Goal: Task Accomplishment & Management: Manage account settings

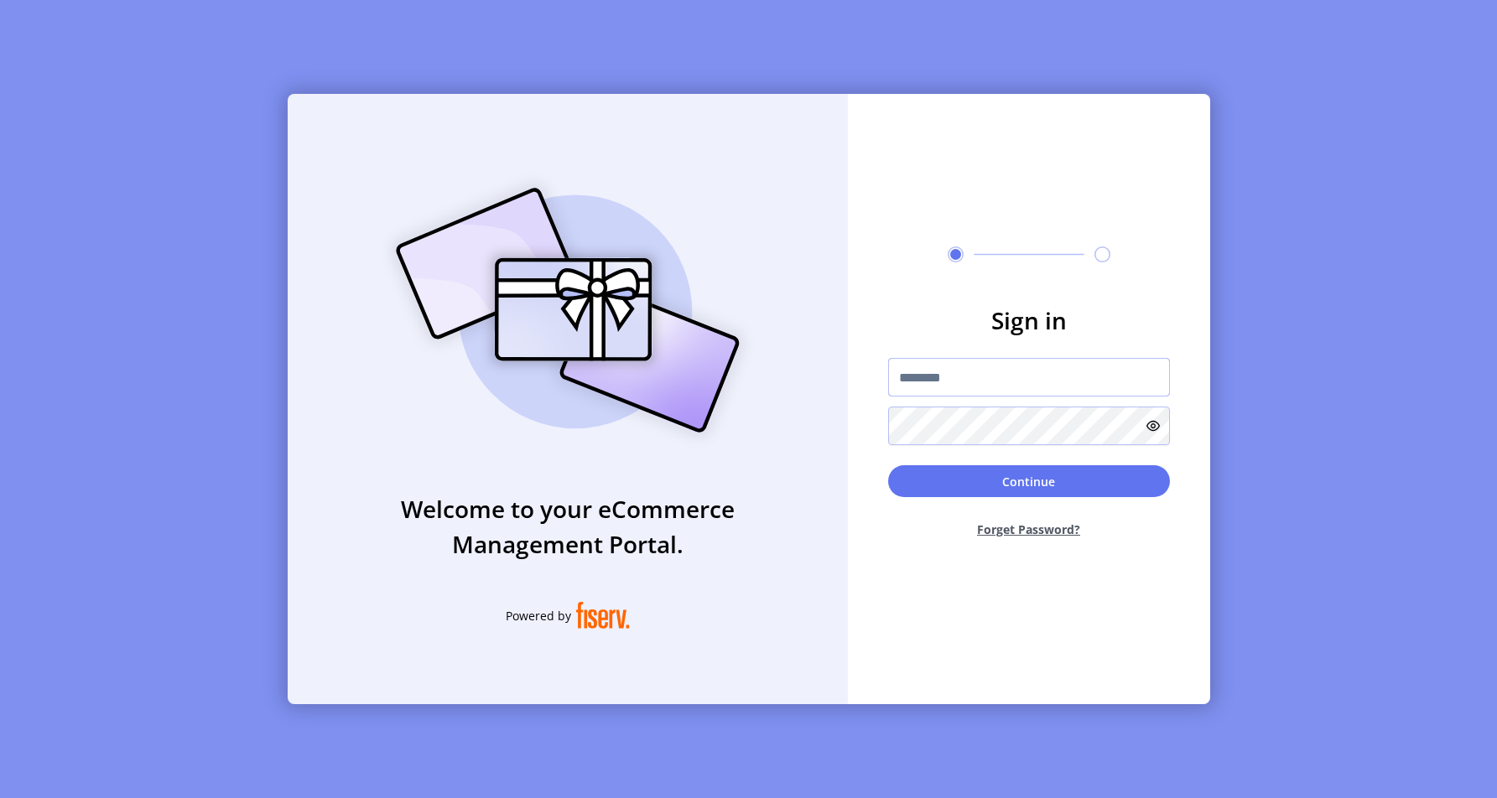
click at [935, 371] on input "text" at bounding box center [1029, 377] width 282 height 39
type input "**********"
click at [1064, 481] on button "Continue" at bounding box center [1029, 481] width 282 height 32
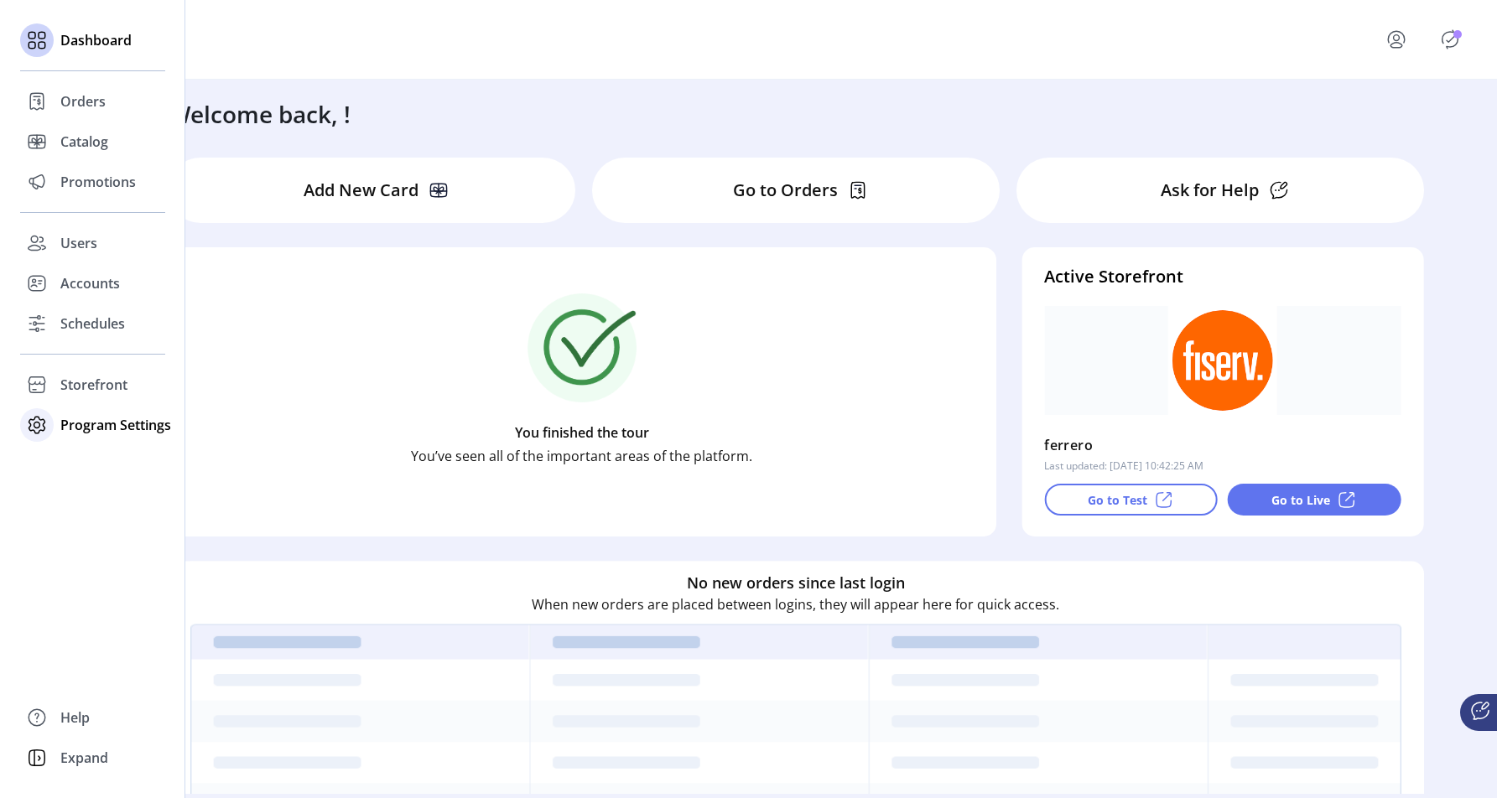
click at [44, 434] on icon at bounding box center [36, 425] width 27 height 27
click at [74, 465] on span "Templates" at bounding box center [93, 459] width 66 height 20
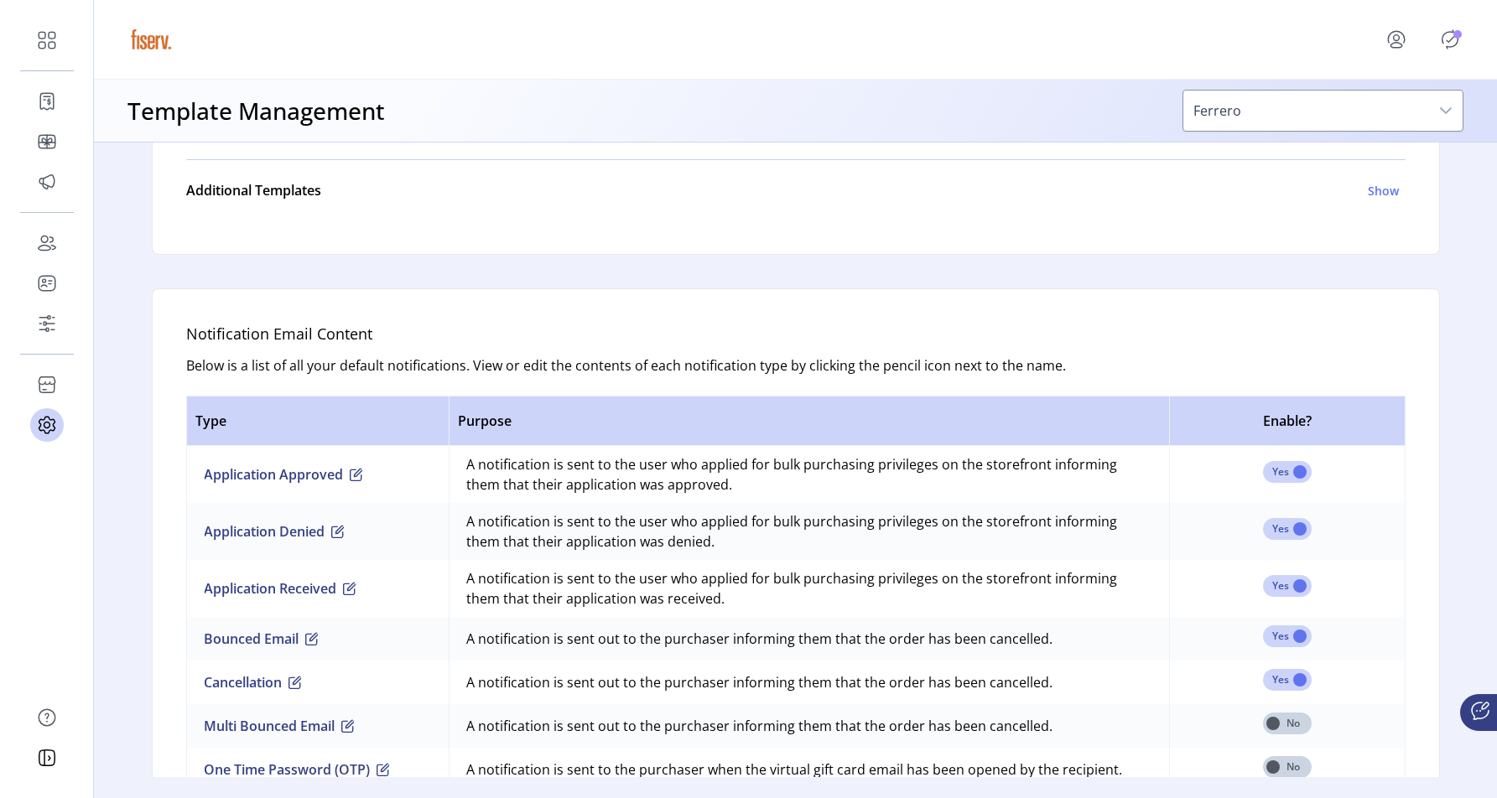
scroll to position [759, 0]
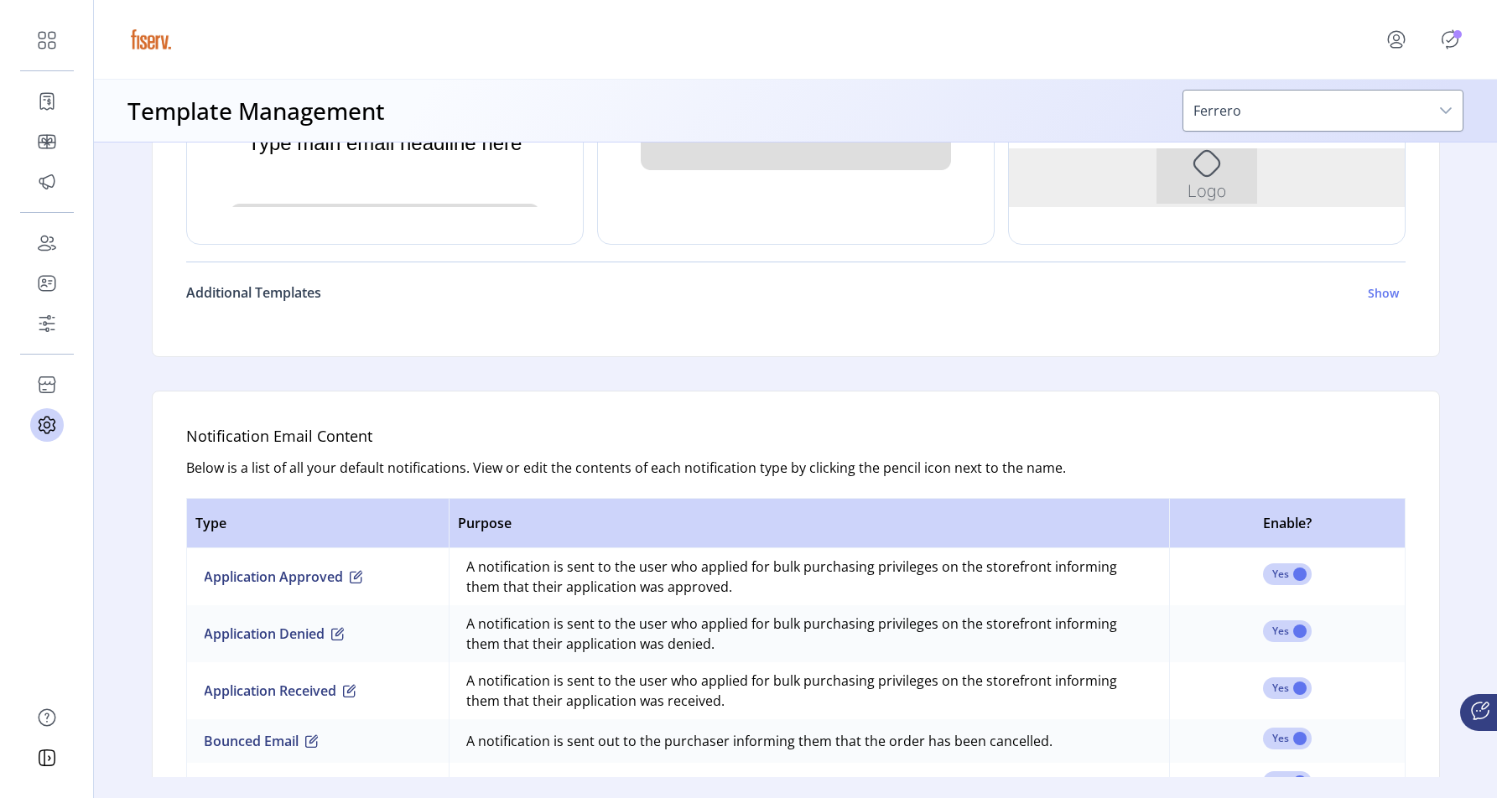
click at [478, 296] on div "Additional Templates Show" at bounding box center [792, 293] width 1213 height 20
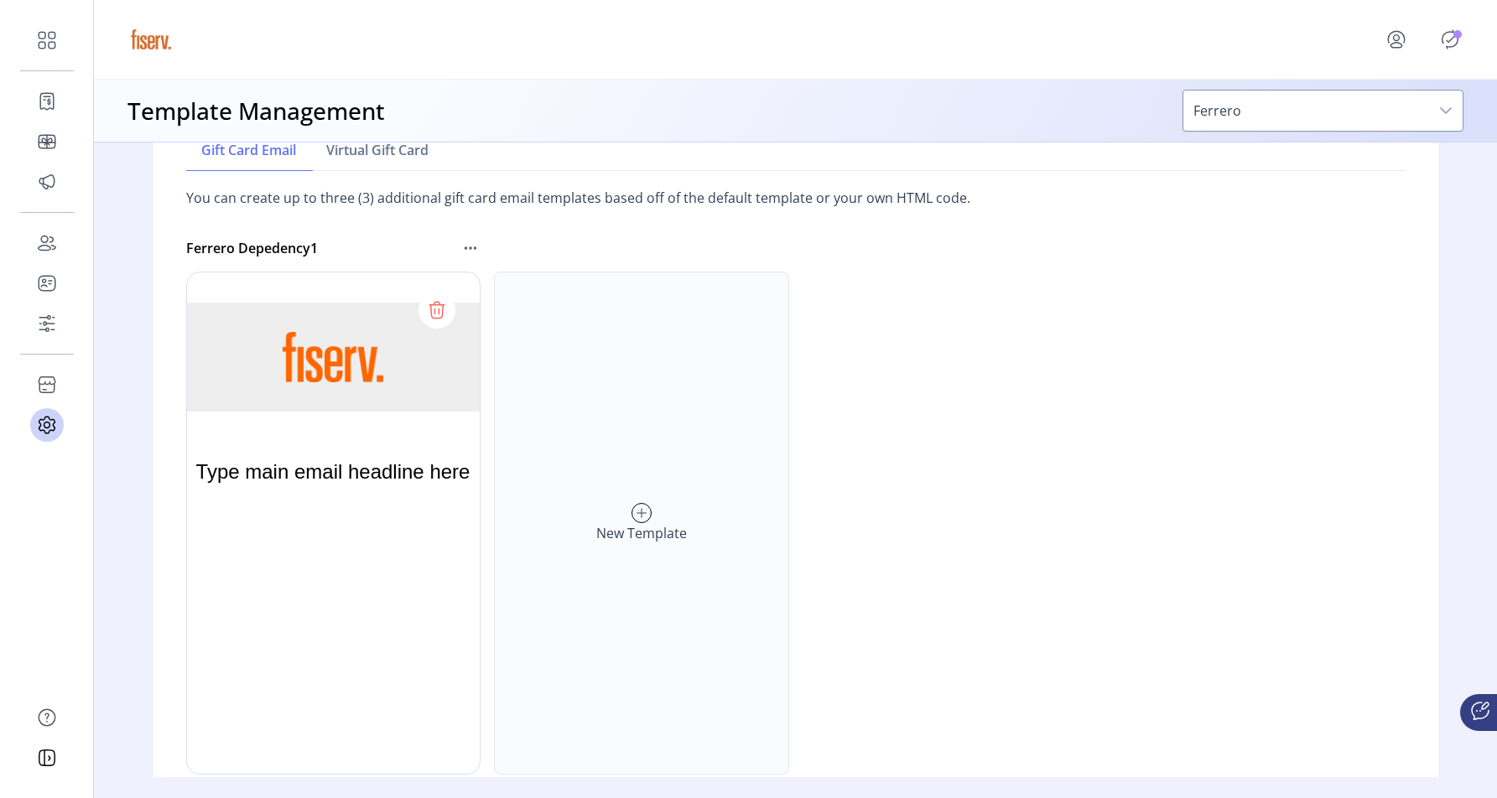
scroll to position [928, 0]
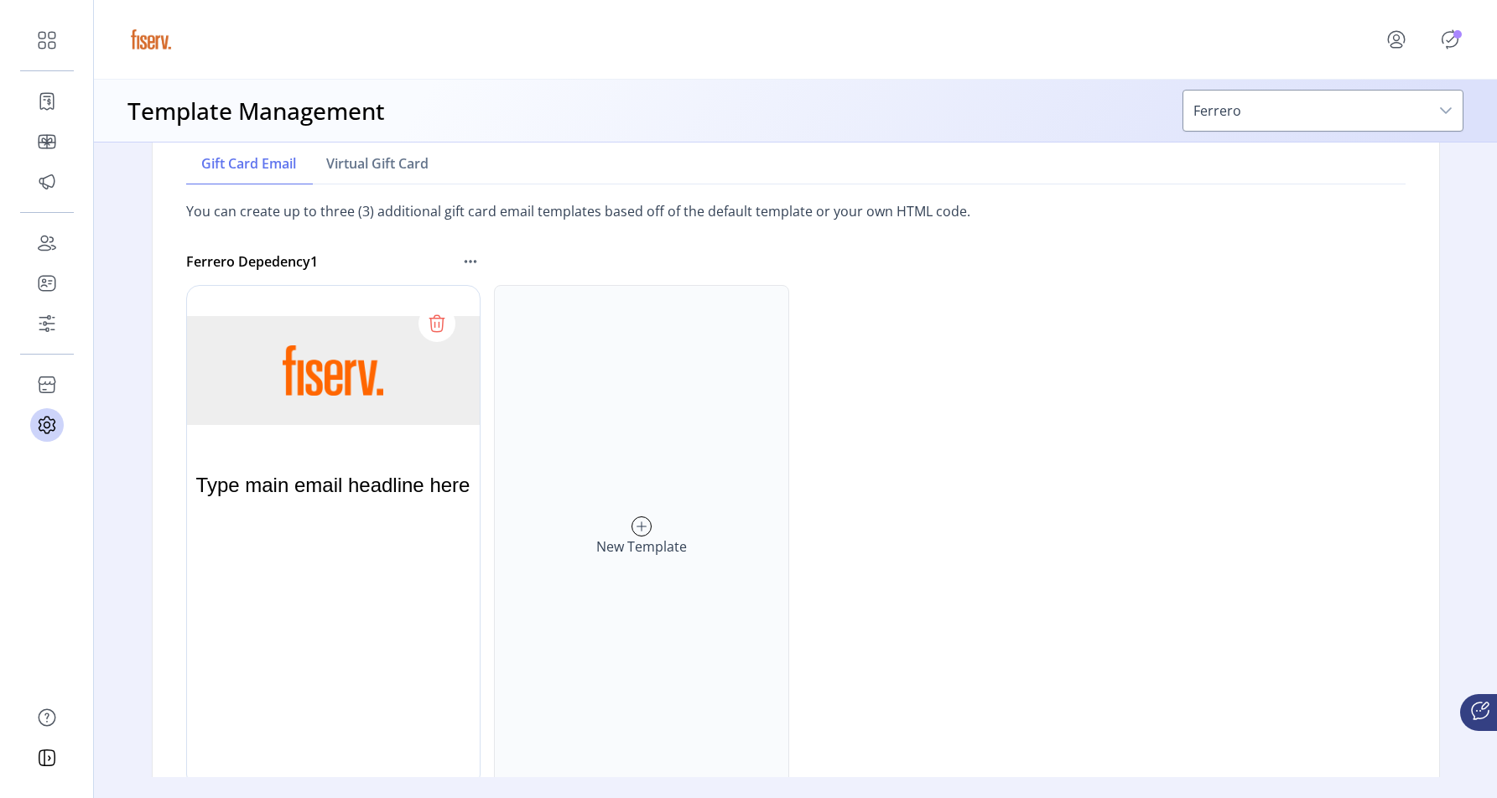
click at [407, 408] on div at bounding box center [372, 536] width 373 height 503
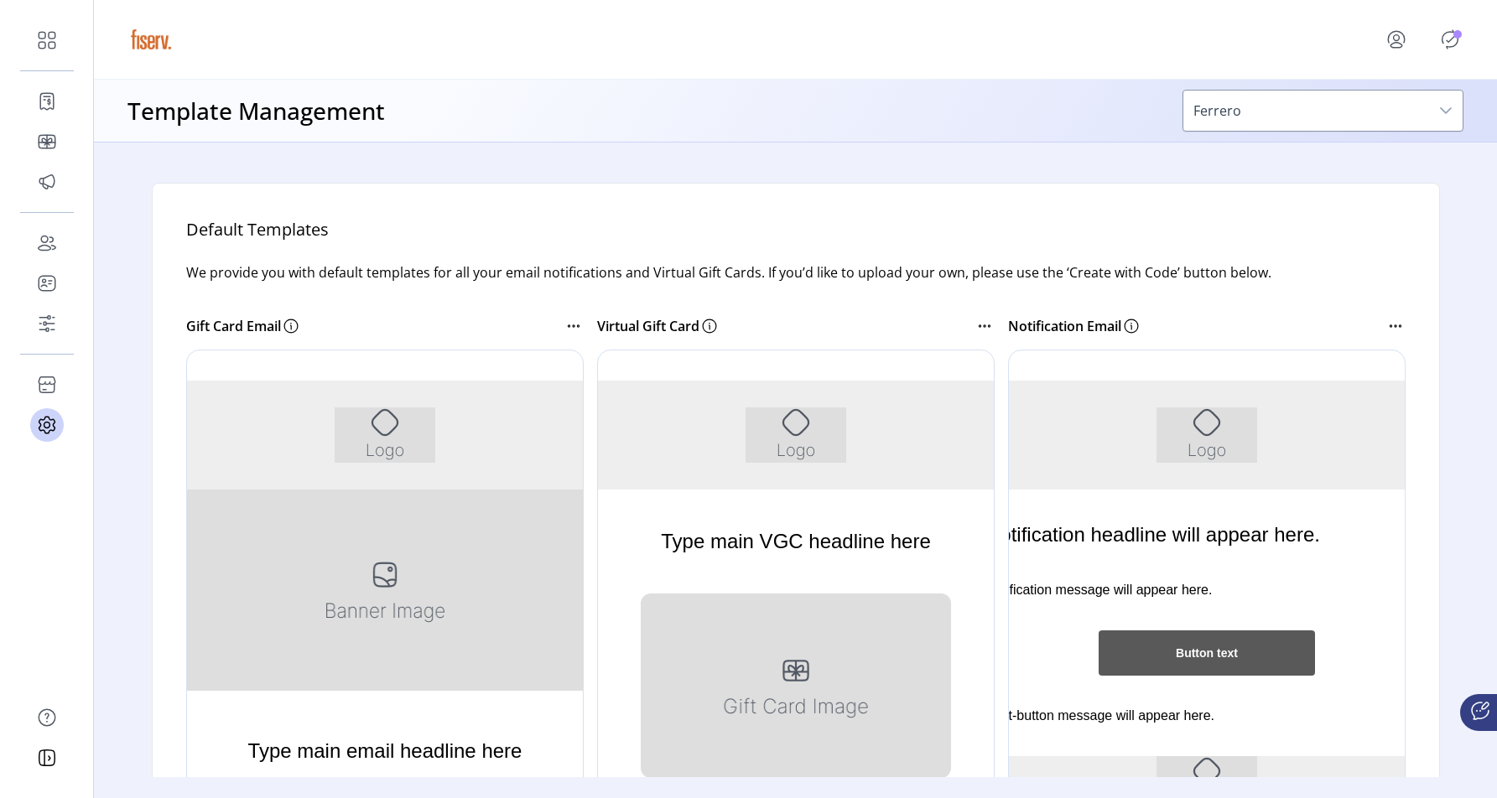
scroll to position [238, 0]
